Goal: Find specific page/section: Find specific page/section

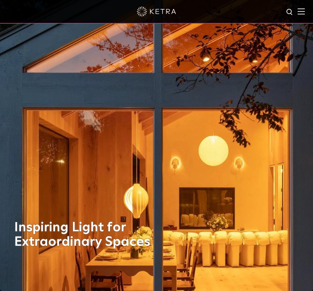
click at [305, 11] on div at bounding box center [156, 12] width 313 height 24
click at [302, 12] on img at bounding box center [301, 11] width 7 height 6
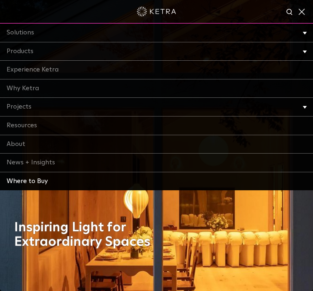
click at [31, 181] on link "Where to Buy" at bounding box center [156, 181] width 313 height 18
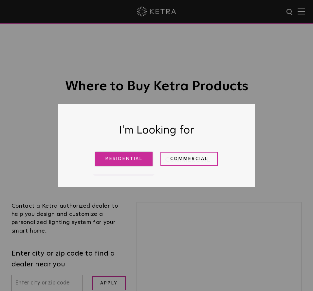
click at [140, 155] on link "Residential" at bounding box center [123, 159] width 57 height 14
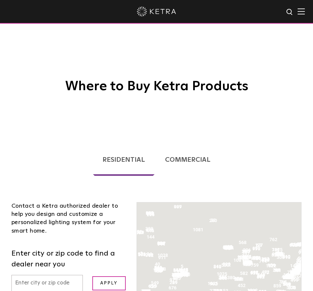
click at [55, 275] on input "text" at bounding box center [46, 283] width 71 height 17
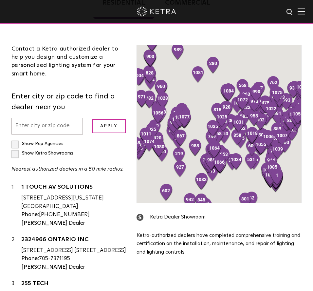
click at [45, 127] on input "text" at bounding box center [46, 126] width 71 height 17
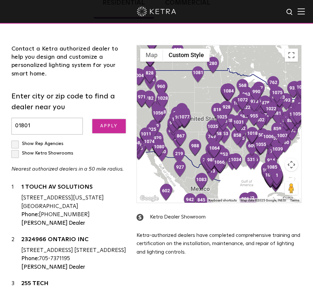
type input "01801"
click at [101, 128] on input "Apply" at bounding box center [108, 126] width 33 height 14
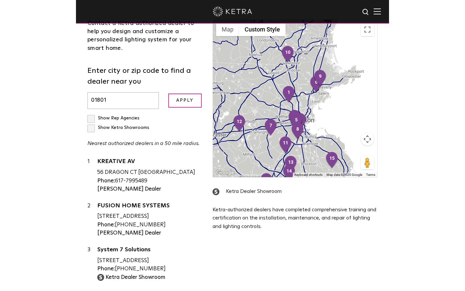
scroll to position [221, 0]
